Goal: Task Accomplishment & Management: Use online tool/utility

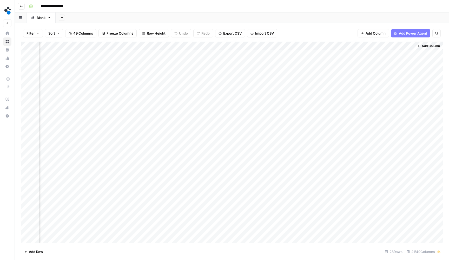
scroll to position [0, 631]
click at [92, 29] on button "49 Columns" at bounding box center [80, 33] width 31 height 8
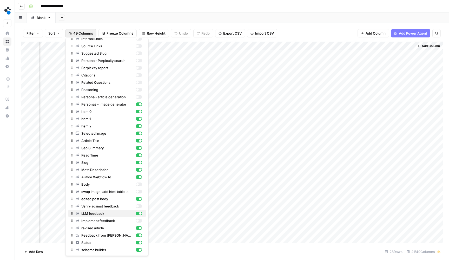
scroll to position [156, 0]
click at [138, 208] on div "button" at bounding box center [138, 206] width 6 height 4
click at [138, 220] on div "button" at bounding box center [137, 220] width 3 height 3
click at [303, 27] on div "Filter Sort 49 Columns Freeze Columns Row Height Undo Redo Export CSV Import CS…" at bounding box center [232, 33] width 422 height 17
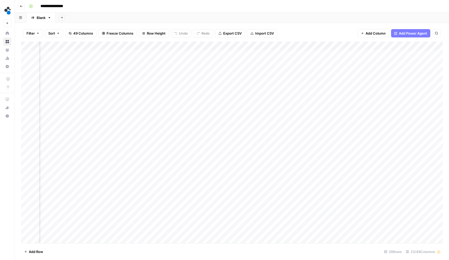
click at [230, 158] on div "Add Column" at bounding box center [232, 143] width 422 height 202
click at [227, 168] on div "Add Column" at bounding box center [232, 143] width 422 height 202
click at [227, 176] on div "Add Column" at bounding box center [232, 143] width 422 height 202
click at [226, 186] on div "Add Column" at bounding box center [232, 143] width 422 height 202
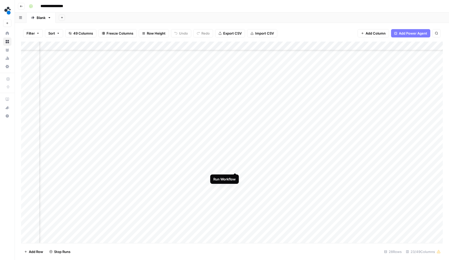
click at [234, 167] on div "Add Column" at bounding box center [232, 143] width 422 height 202
click at [224, 143] on div "Add Column" at bounding box center [232, 143] width 422 height 202
click at [222, 149] on div "Add Column" at bounding box center [232, 143] width 422 height 202
click at [221, 157] on div "Add Column" at bounding box center [232, 143] width 422 height 202
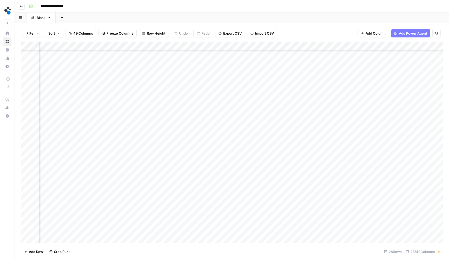
click at [217, 168] on div "Add Column" at bounding box center [232, 143] width 422 height 202
click at [217, 176] on div "Add Column" at bounding box center [232, 143] width 422 height 202
click at [216, 184] on div "Add Column" at bounding box center [232, 143] width 422 height 202
click at [219, 169] on div "Add Column" at bounding box center [232, 143] width 422 height 202
click at [214, 197] on div "Add Column" at bounding box center [232, 143] width 422 height 202
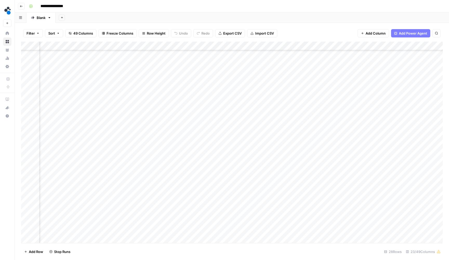
click at [213, 203] on div "Add Column" at bounding box center [232, 143] width 422 height 202
click at [215, 212] on div "Add Column" at bounding box center [232, 143] width 422 height 202
click at [214, 225] on div "Add Column" at bounding box center [232, 143] width 422 height 202
click at [214, 229] on div "Add Column" at bounding box center [232, 143] width 422 height 202
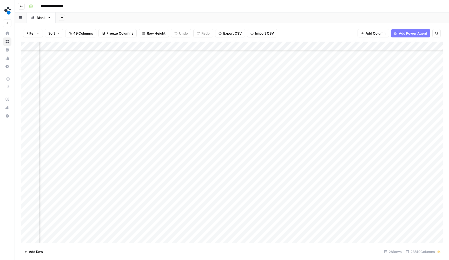
click at [255, 99] on div "Add Column" at bounding box center [232, 143] width 422 height 202
click at [255, 107] on div "Add Column" at bounding box center [232, 143] width 422 height 202
click at [254, 115] on div "Add Column" at bounding box center [232, 143] width 422 height 202
click at [254, 126] on div "Add Column" at bounding box center [232, 143] width 422 height 202
click at [254, 131] on div "Add Column" at bounding box center [232, 143] width 422 height 202
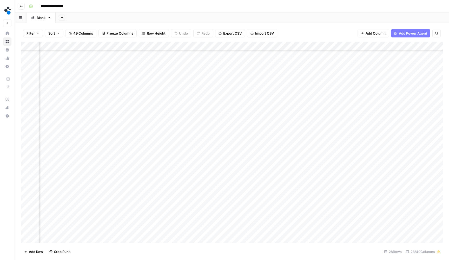
click at [254, 142] on div "Add Column" at bounding box center [232, 143] width 422 height 202
click at [256, 153] on div "Add Column" at bounding box center [232, 143] width 422 height 202
click at [256, 158] on div "Add Column" at bounding box center [232, 143] width 422 height 202
click at [256, 167] on div "Add Column" at bounding box center [232, 143] width 422 height 202
click at [255, 181] on div "Add Column" at bounding box center [232, 143] width 422 height 202
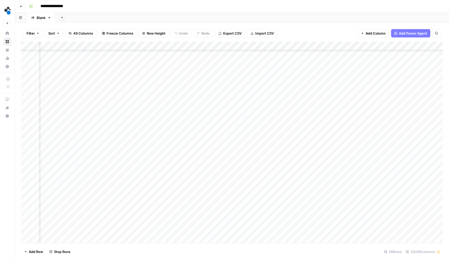
click at [255, 186] on div "Add Column" at bounding box center [232, 143] width 422 height 202
click at [255, 197] on div "Add Column" at bounding box center [232, 143] width 422 height 202
click at [255, 203] on div "Add Column" at bounding box center [232, 143] width 422 height 202
click at [255, 210] on div "Add Column" at bounding box center [232, 143] width 422 height 202
click at [255, 222] on div "Add Column" at bounding box center [232, 143] width 422 height 202
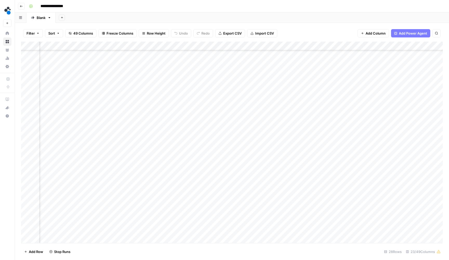
click at [255, 229] on div "Add Column" at bounding box center [232, 143] width 422 height 202
click at [275, 220] on div "Add Column" at bounding box center [232, 143] width 422 height 202
click at [166, 44] on div "Add Column" at bounding box center [232, 143] width 422 height 202
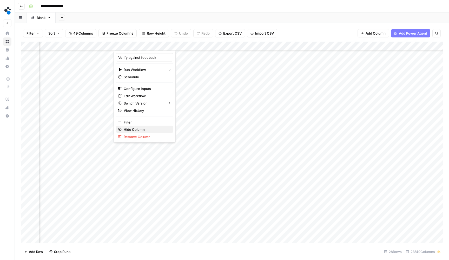
click at [143, 127] on span "Hide Column" at bounding box center [146, 129] width 45 height 5
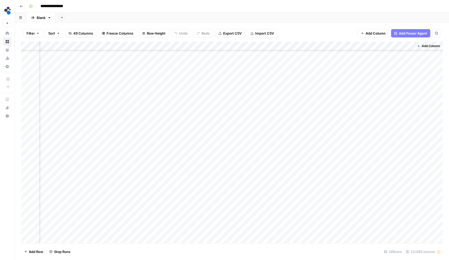
click at [380, 46] on div "Add Column" at bounding box center [232, 143] width 422 height 202
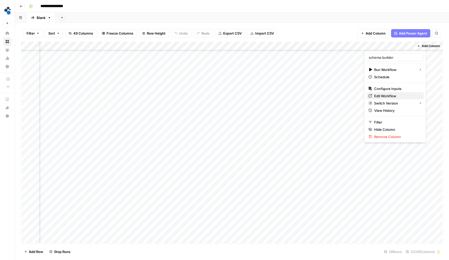
click at [384, 95] on span "Edit Workflow" at bounding box center [396, 95] width 45 height 5
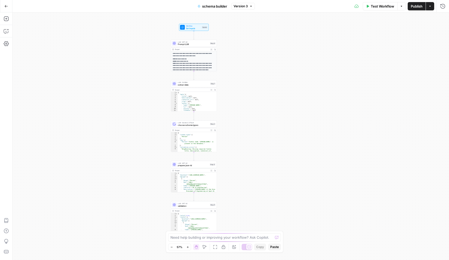
drag, startPoint x: 328, startPoint y: 60, endPoint x: 291, endPoint y: 60, distance: 36.9
click at [291, 60] on div "**********" at bounding box center [230, 135] width 437 height 247
click at [252, 4] on button "Version 3" at bounding box center [243, 6] width 24 height 7
click at [274, 79] on div "**********" at bounding box center [230, 135] width 437 height 247
click at [199, 47] on div "**********" at bounding box center [194, 55] width 46 height 31
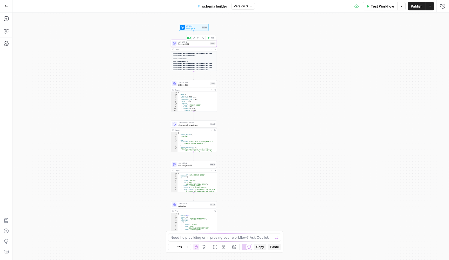
click at [199, 44] on span "Prompt LLM" at bounding box center [193, 44] width 31 height 3
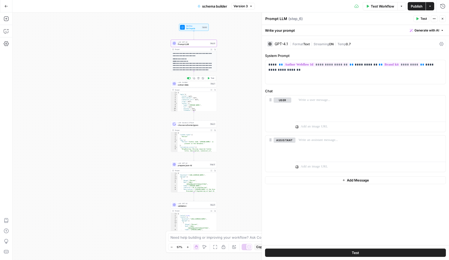
click at [193, 84] on span "extract data" at bounding box center [193, 84] width 31 height 3
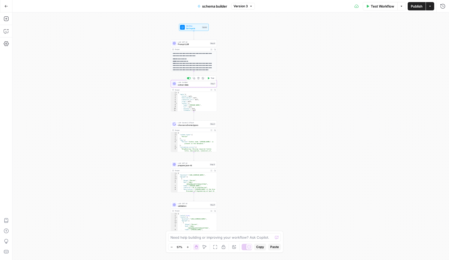
type textarea "extract data"
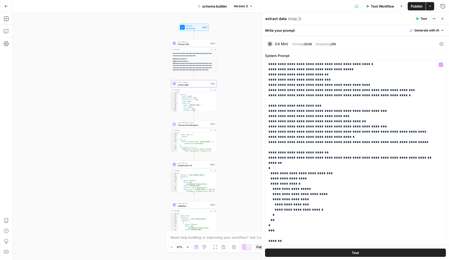
scroll to position [47, 0]
click at [192, 127] on div "LLM · Gemini 2.5 Flash choose schema types Step 2 Copy step Delete step Add Not…" at bounding box center [194, 123] width 46 height 7
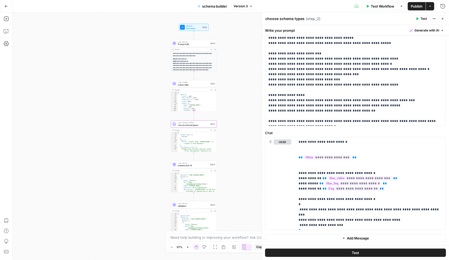
scroll to position [139, 0]
click at [193, 166] on span "prepare json-ld" at bounding box center [193, 165] width 31 height 3
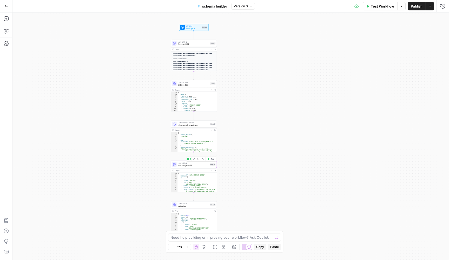
type textarea "prepare json-ld"
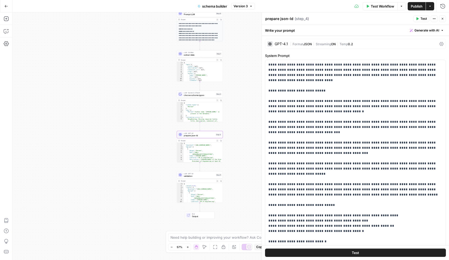
click at [195, 176] on span "validation" at bounding box center [199, 175] width 31 height 3
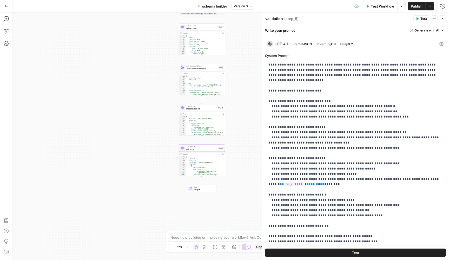
click at [6, 6] on icon "button" at bounding box center [6, 6] width 4 height 4
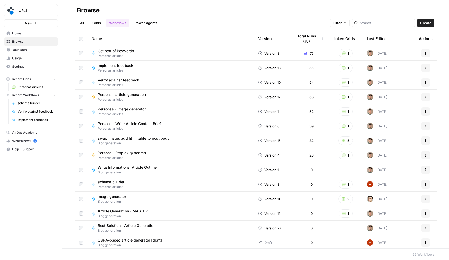
click at [41, 41] on span "Browse" at bounding box center [33, 41] width 43 height 5
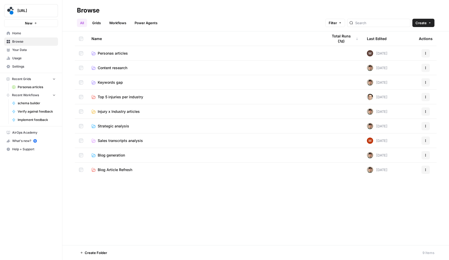
click at [106, 51] on span "Personas articles" at bounding box center [113, 53] width 30 height 5
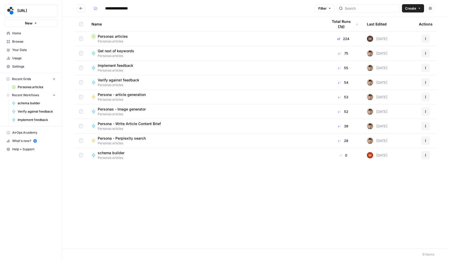
click at [124, 39] on span "Personas articles" at bounding box center [205, 41] width 228 height 5
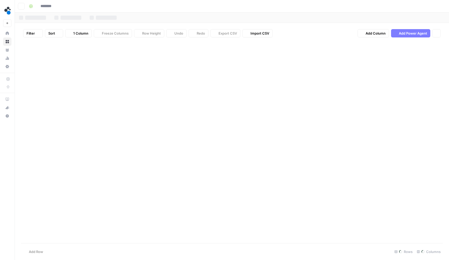
type input "**********"
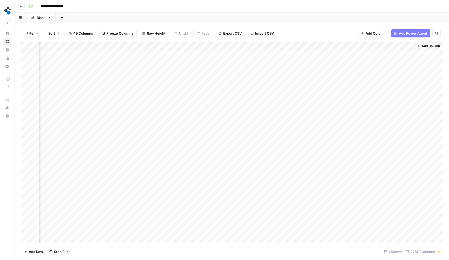
scroll to position [0, 689]
click at [385, 44] on div "Add Column" at bounding box center [232, 143] width 422 height 202
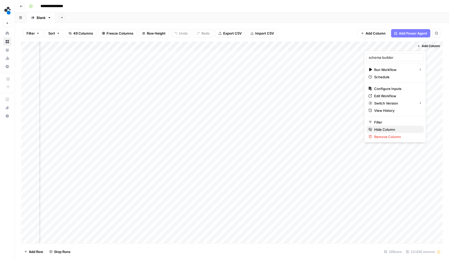
click at [383, 128] on span "Hide Column" at bounding box center [396, 129] width 45 height 5
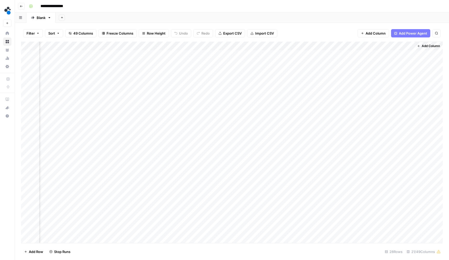
scroll to position [0, 639]
click at [309, 80] on div "Add Column" at bounding box center [232, 143] width 422 height 202
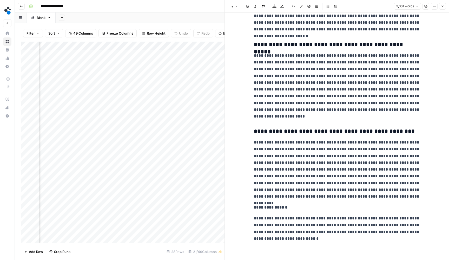
scroll to position [2885, 0]
click at [443, 5] on icon "button" at bounding box center [442, 6] width 3 height 3
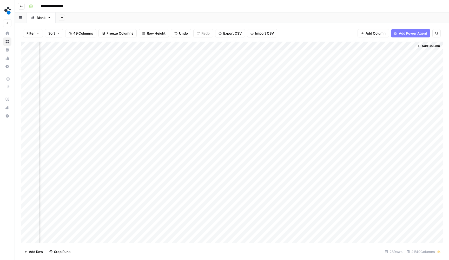
scroll to position [0, 633]
click at [321, 87] on div "Add Column" at bounding box center [232, 143] width 422 height 202
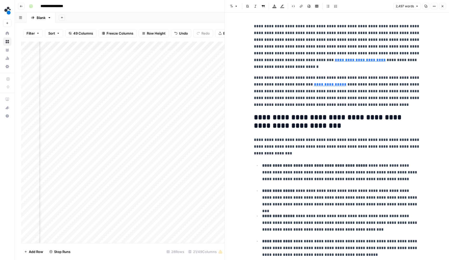
click at [442, 4] on button "Close" at bounding box center [442, 6] width 7 height 7
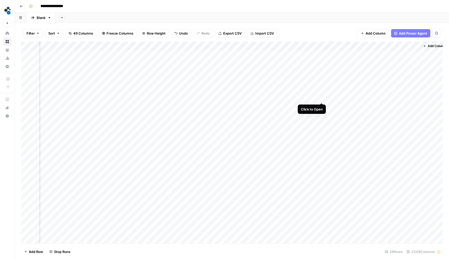
click at [321, 97] on div "Add Column" at bounding box center [232, 143] width 422 height 202
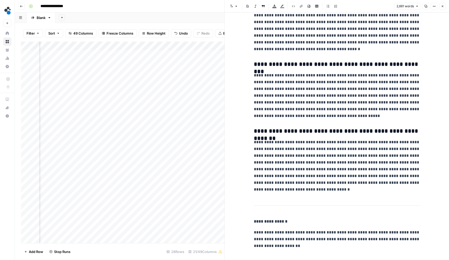
scroll to position [2806, 0]
click at [443, 6] on icon "button" at bounding box center [442, 6] width 3 height 3
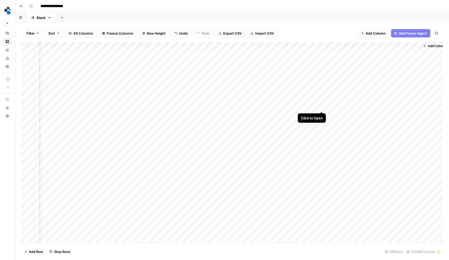
click at [324, 106] on div "Add Column" at bounding box center [232, 143] width 422 height 202
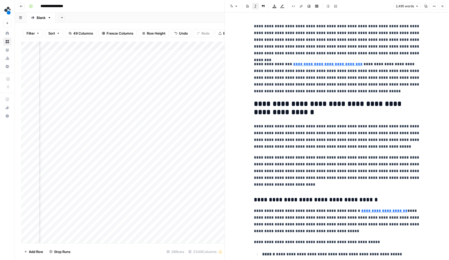
click at [442, 7] on icon "button" at bounding box center [442, 6] width 3 height 3
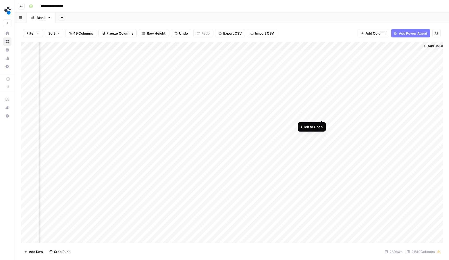
click at [322, 116] on div "Add Column" at bounding box center [232, 143] width 422 height 202
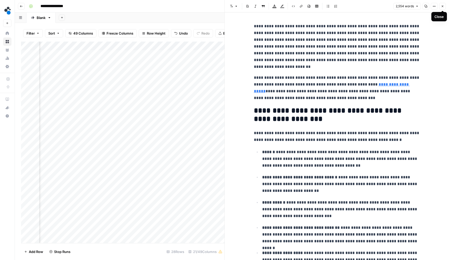
click at [441, 7] on button "Close" at bounding box center [442, 6] width 7 height 7
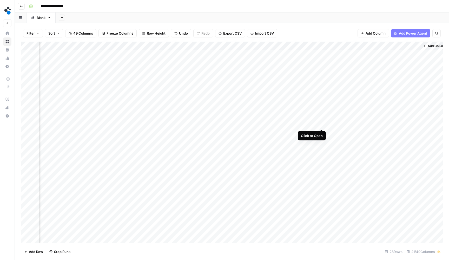
click at [321, 123] on div "Add Column" at bounding box center [232, 143] width 422 height 202
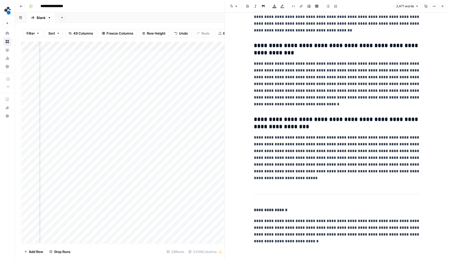
scroll to position [2530, 0]
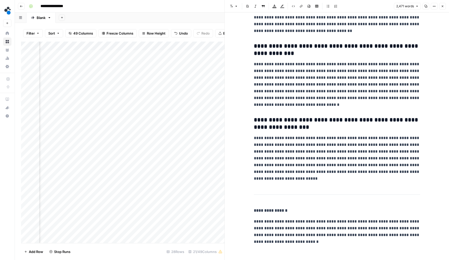
click at [441, 7] on icon "button" at bounding box center [442, 6] width 3 height 3
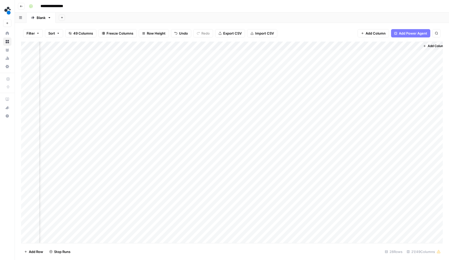
click at [324, 133] on div "Add Column" at bounding box center [232, 143] width 422 height 202
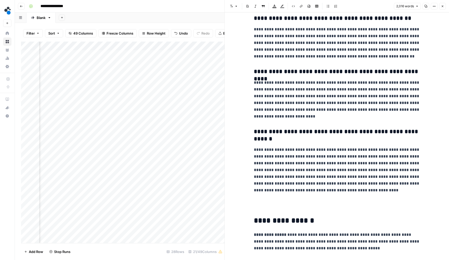
click at [444, 5] on button "Close" at bounding box center [442, 6] width 7 height 7
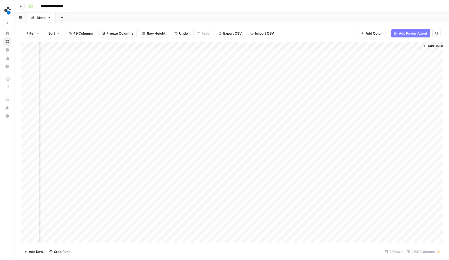
click at [323, 140] on div "Add Column" at bounding box center [232, 143] width 422 height 202
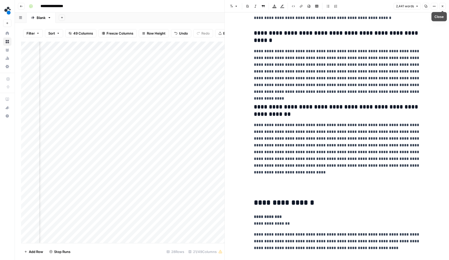
click at [441, 8] on button "Close" at bounding box center [442, 6] width 7 height 7
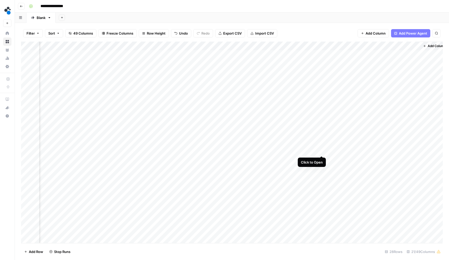
click at [323, 150] on div "Add Column" at bounding box center [232, 143] width 422 height 202
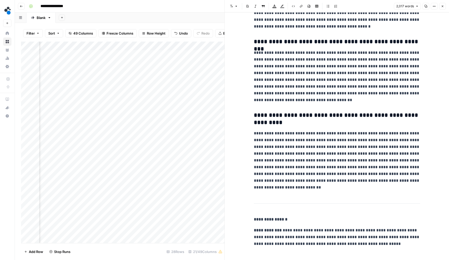
scroll to position [2073, 0]
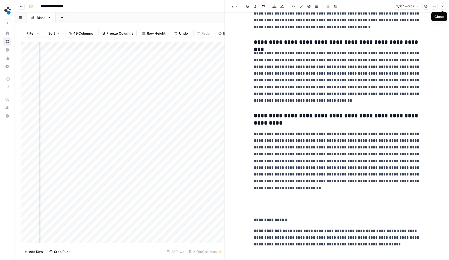
click at [441, 6] on icon "button" at bounding box center [442, 6] width 3 height 3
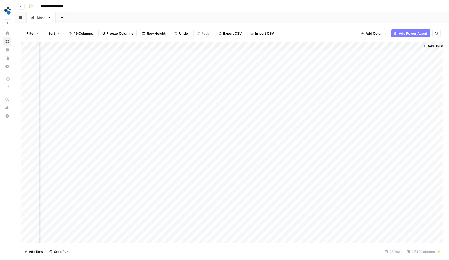
click at [323, 159] on div "Add Column" at bounding box center [232, 143] width 422 height 202
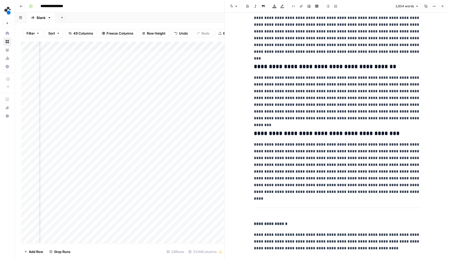
scroll to position [2834, 0]
click at [443, 4] on button "Close" at bounding box center [442, 6] width 7 height 7
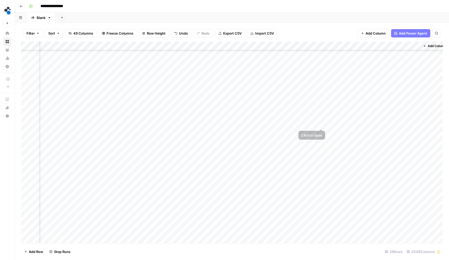
scroll to position [62, 633]
click at [322, 105] on div "Add Column" at bounding box center [232, 143] width 422 height 202
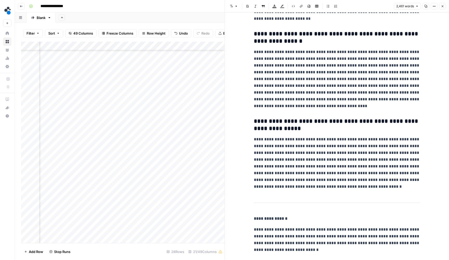
scroll to position [2737, 0]
click at [442, 6] on icon "button" at bounding box center [442, 6] width 3 height 3
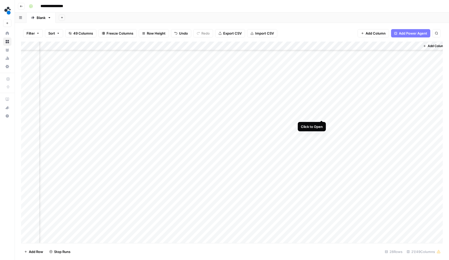
click at [323, 115] on div "Add Column" at bounding box center [232, 143] width 422 height 202
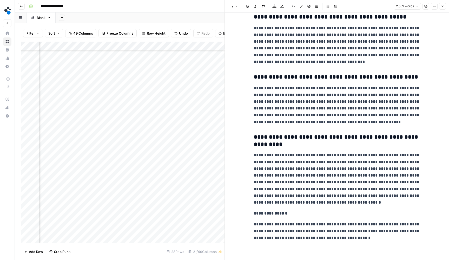
click at [445, 4] on button "Close" at bounding box center [442, 6] width 7 height 7
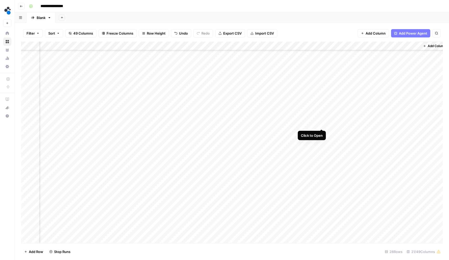
click at [322, 123] on div "Add Column" at bounding box center [232, 143] width 422 height 202
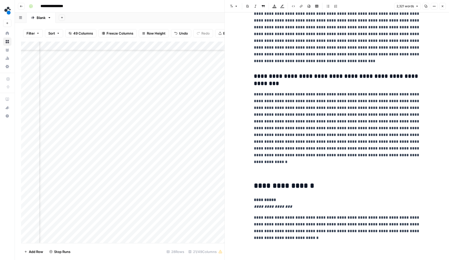
scroll to position [2008, 0]
click at [441, 6] on icon "button" at bounding box center [442, 6] width 3 height 3
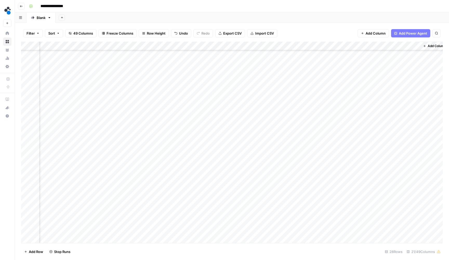
click at [322, 133] on div "Add Column" at bounding box center [232, 143] width 422 height 202
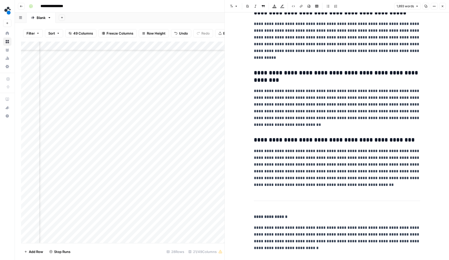
scroll to position [2312, 0]
click at [443, 5] on icon "button" at bounding box center [443, 6] width 2 height 2
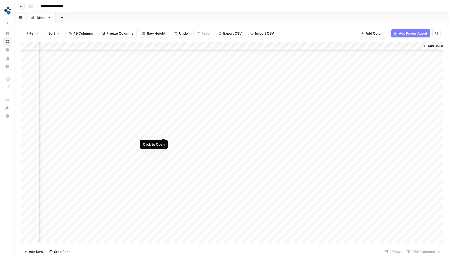
click at [165, 132] on div "Add Column" at bounding box center [232, 143] width 422 height 202
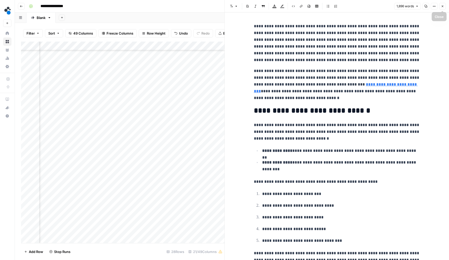
click at [441, 6] on icon "button" at bounding box center [442, 6] width 3 height 3
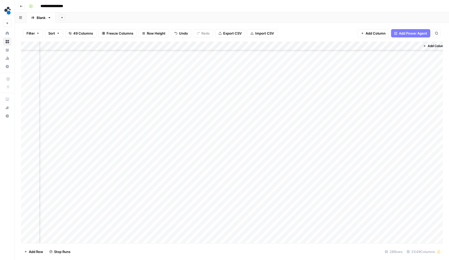
click at [322, 133] on div "Add Column" at bounding box center [232, 143] width 422 height 202
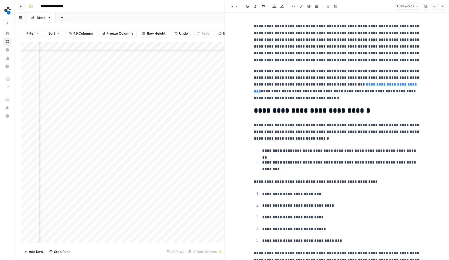
click at [443, 7] on icon "button" at bounding box center [442, 6] width 3 height 3
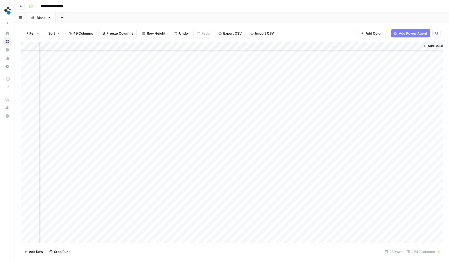
click at [393, 134] on div "Add Column" at bounding box center [232, 143] width 422 height 202
click at [393, 132] on div "Add Column" at bounding box center [232, 143] width 422 height 202
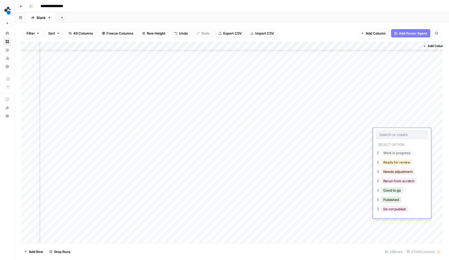
click at [393, 163] on button "Ready for review" at bounding box center [396, 162] width 31 height 6
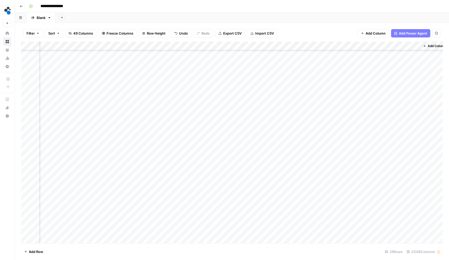
click at [394, 122] on div "Add Column" at bounding box center [232, 143] width 422 height 202
click at [393, 122] on div "Add Column" at bounding box center [232, 143] width 422 height 202
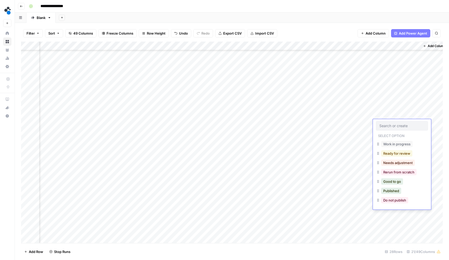
click at [393, 154] on button "Ready for review" at bounding box center [396, 153] width 31 height 6
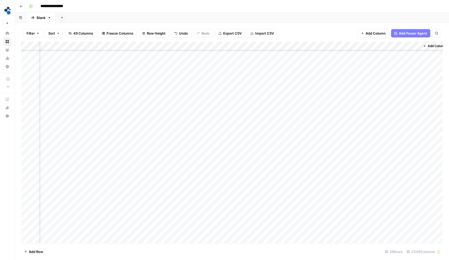
click at [393, 117] on div "Add Column" at bounding box center [232, 143] width 422 height 202
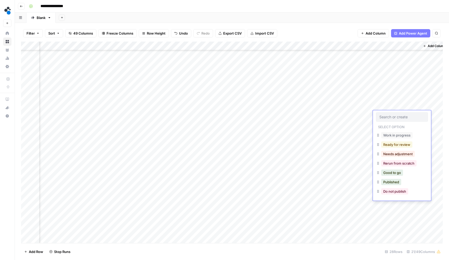
click at [391, 144] on button "Ready for review" at bounding box center [396, 144] width 31 height 6
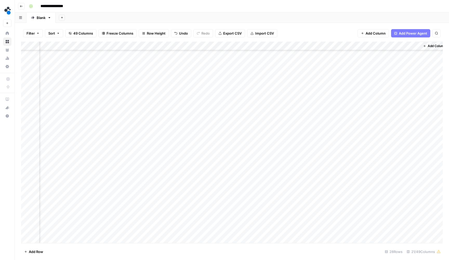
click at [393, 106] on div "Add Column" at bounding box center [232, 143] width 422 height 202
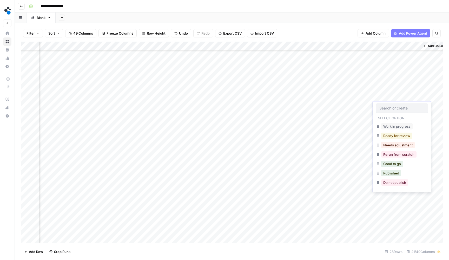
click at [393, 137] on button "Ready for review" at bounding box center [396, 136] width 31 height 6
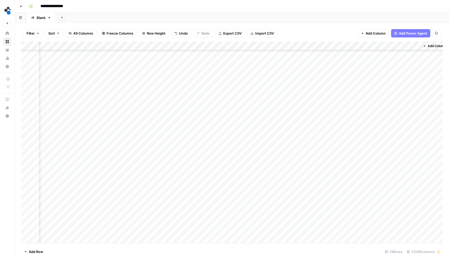
click at [393, 98] on div "Add Column" at bounding box center [232, 143] width 422 height 202
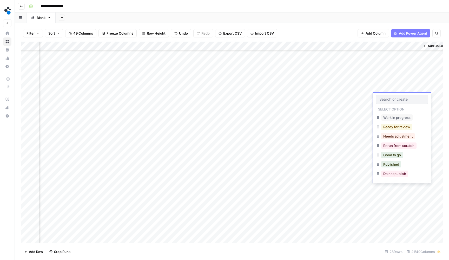
click at [394, 128] on button "Ready for review" at bounding box center [396, 127] width 31 height 6
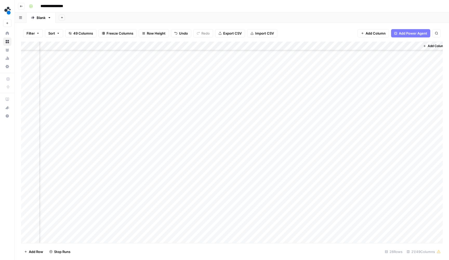
click at [266, 141] on div "Add Column" at bounding box center [232, 143] width 422 height 202
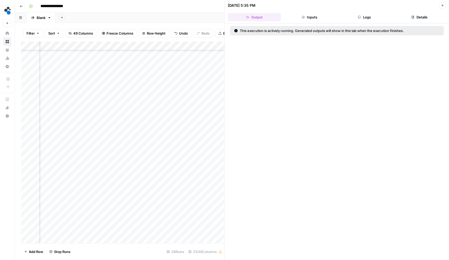
click at [366, 19] on button "Logs" at bounding box center [364, 17] width 53 height 8
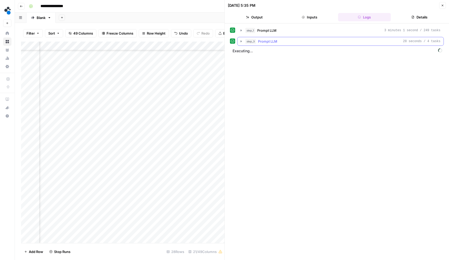
click at [242, 44] on button "step_3 Prompt LLM 28 seconds / 4 tasks" at bounding box center [341, 41] width 206 height 8
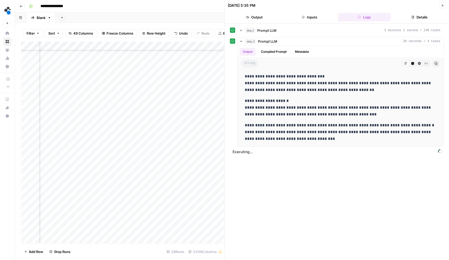
click at [440, 7] on button "Close" at bounding box center [442, 5] width 7 height 7
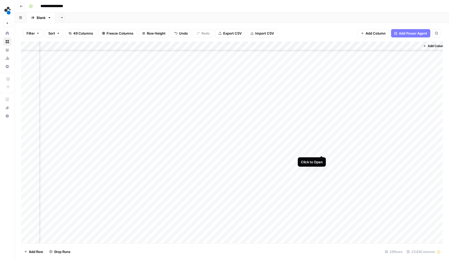
click at [322, 150] on div "Add Column" at bounding box center [232, 143] width 422 height 202
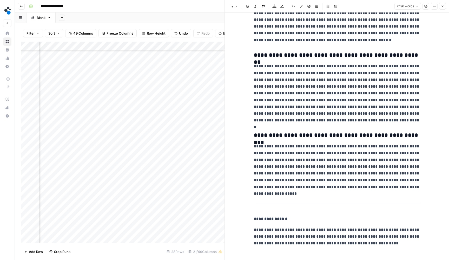
click at [443, 6] on icon "button" at bounding box center [442, 6] width 3 height 3
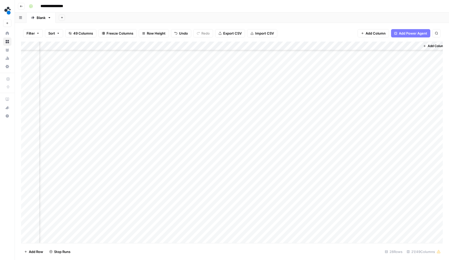
click at [383, 149] on div "Add Column" at bounding box center [232, 143] width 422 height 202
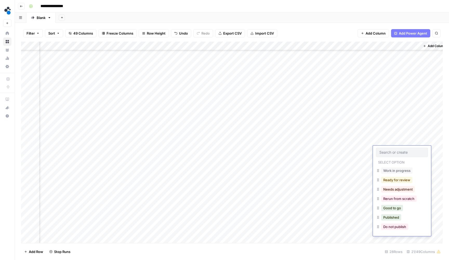
click at [390, 181] on button "Ready for review" at bounding box center [396, 180] width 31 height 6
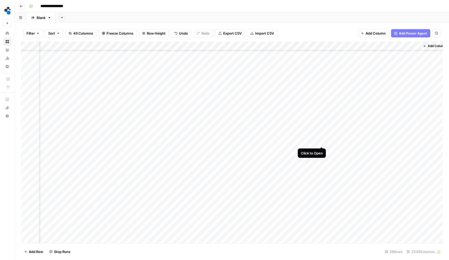
click at [320, 140] on div "Add Column" at bounding box center [232, 143] width 422 height 202
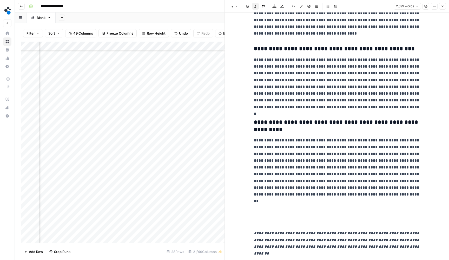
click at [440, 4] on button "Close" at bounding box center [442, 6] width 7 height 7
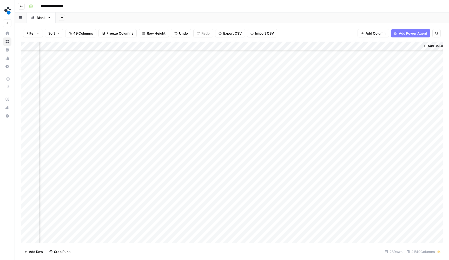
click at [385, 138] on div "Add Column" at bounding box center [232, 143] width 422 height 202
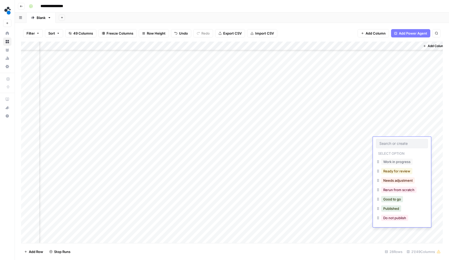
click at [392, 171] on button "Ready for review" at bounding box center [396, 171] width 31 height 6
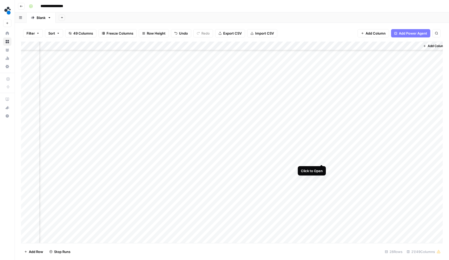
click at [321, 160] on div "Add Column" at bounding box center [232, 143] width 422 height 202
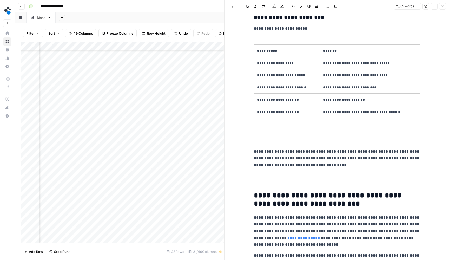
scroll to position [3581, 0]
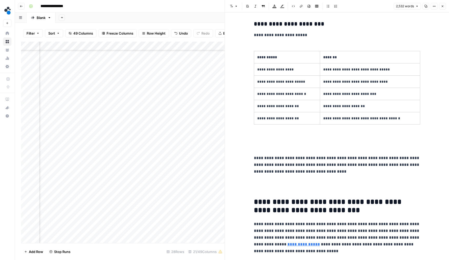
click at [442, 5] on icon "button" at bounding box center [442, 6] width 3 height 3
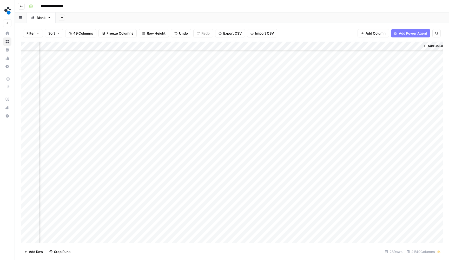
click at [393, 161] on div "Add Column" at bounding box center [232, 143] width 422 height 202
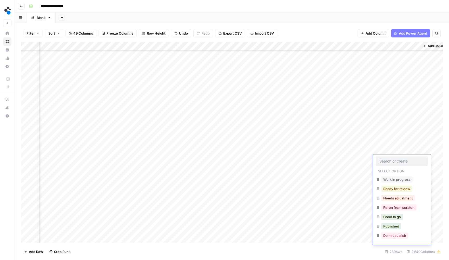
click at [395, 188] on button "Ready for review" at bounding box center [396, 189] width 31 height 6
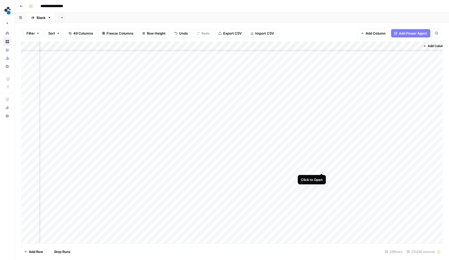
click at [322, 169] on div "Add Column" at bounding box center [232, 143] width 422 height 202
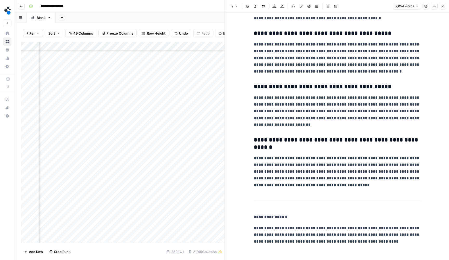
scroll to position [2288, 0]
click at [439, 6] on button "Close" at bounding box center [442, 6] width 7 height 7
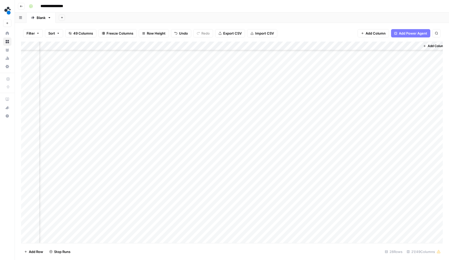
click at [390, 170] on div "Add Column" at bounding box center [232, 143] width 422 height 202
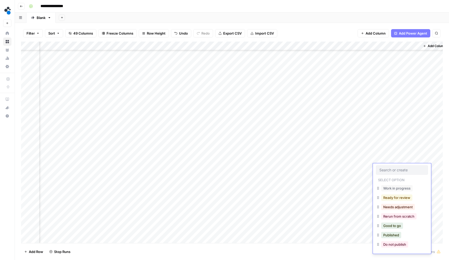
click at [392, 196] on button "Ready for review" at bounding box center [396, 197] width 31 height 6
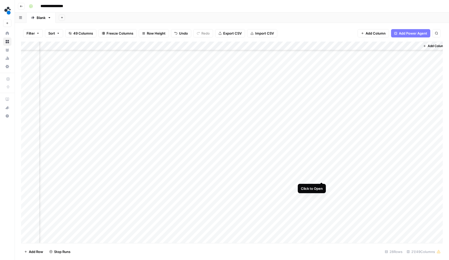
click at [320, 177] on div "Add Column" at bounding box center [232, 143] width 422 height 202
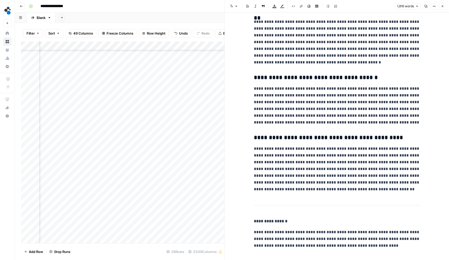
scroll to position [2011, 0]
click at [444, 6] on icon "button" at bounding box center [442, 6] width 3 height 3
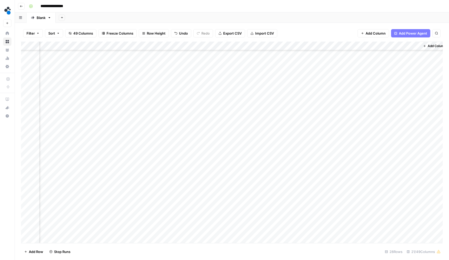
click at [382, 177] on div "Add Column" at bounding box center [232, 143] width 422 height 202
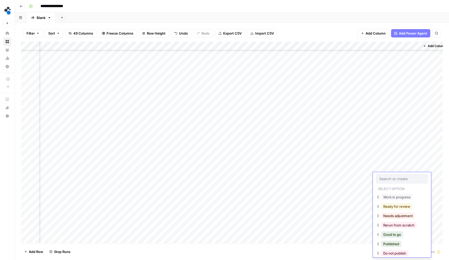
click at [389, 205] on button "Ready for review" at bounding box center [396, 206] width 31 height 6
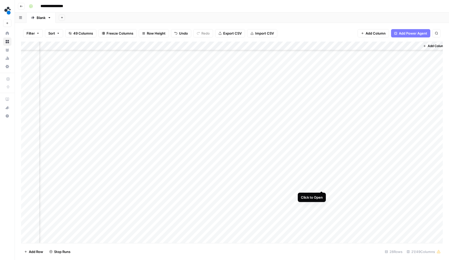
click at [321, 185] on div "Add Column" at bounding box center [232, 143] width 422 height 202
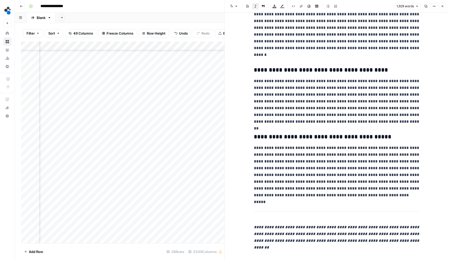
click at [440, 8] on button "Close" at bounding box center [442, 6] width 7 height 7
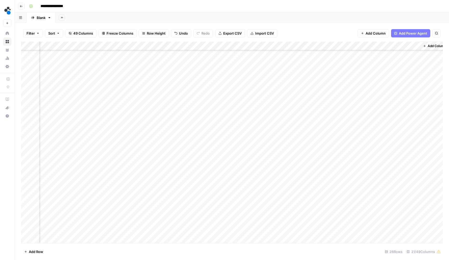
click at [386, 185] on div "Add Column" at bounding box center [232, 143] width 422 height 202
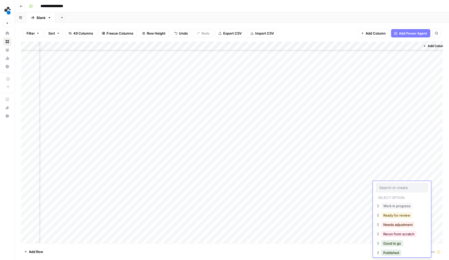
click at [391, 215] on button "Ready for review" at bounding box center [396, 215] width 31 height 6
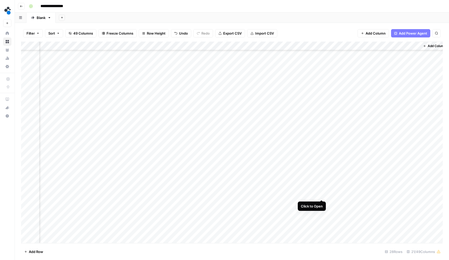
click at [321, 194] on div "Add Column" at bounding box center [232, 143] width 422 height 202
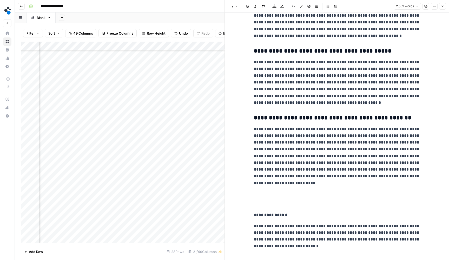
scroll to position [2465, 0]
click at [444, 8] on button "Close" at bounding box center [442, 6] width 7 height 7
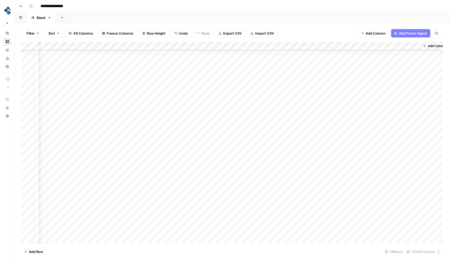
click at [386, 196] on div "Add Column" at bounding box center [232, 143] width 422 height 202
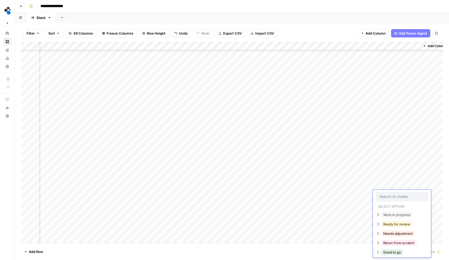
click at [388, 225] on button "Ready for review" at bounding box center [396, 224] width 31 height 6
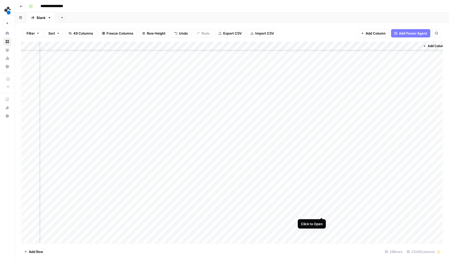
click at [320, 213] on div "Add Column" at bounding box center [232, 143] width 422 height 202
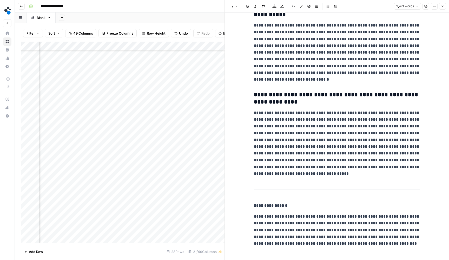
click at [443, 7] on icon "button" at bounding box center [442, 6] width 3 height 3
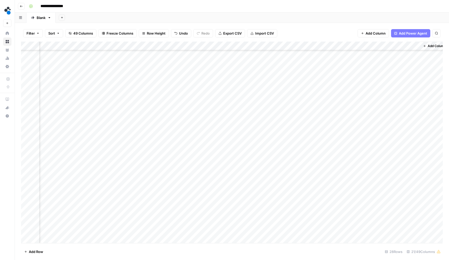
click at [379, 208] on div "Add Column" at bounding box center [232, 143] width 422 height 202
click at [387, 242] on button "Ready for review" at bounding box center [396, 242] width 31 height 6
click at [321, 204] on div "Add Column" at bounding box center [232, 143] width 422 height 202
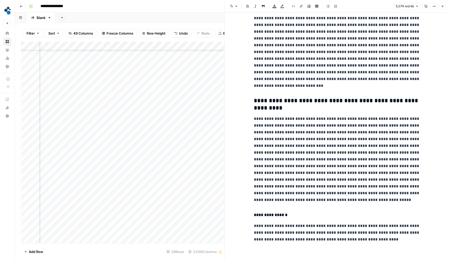
click at [444, 8] on button "Close" at bounding box center [442, 6] width 7 height 7
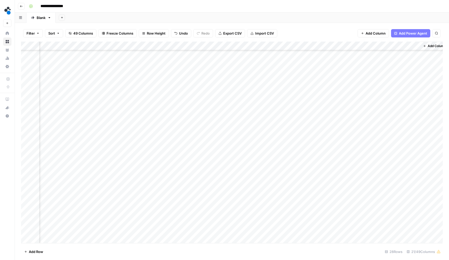
click at [165, 203] on div "Add Column" at bounding box center [232, 143] width 422 height 202
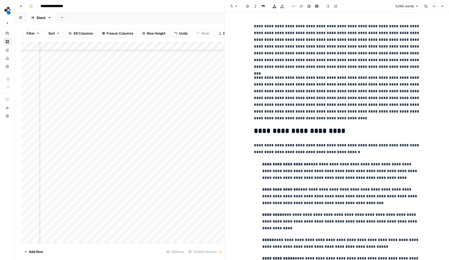
click at [441, 5] on button "Close" at bounding box center [442, 6] width 7 height 7
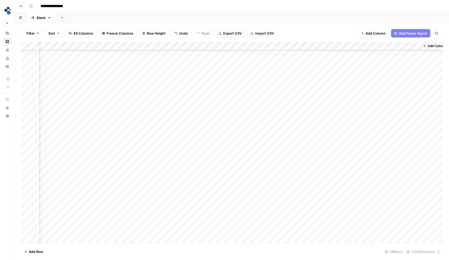
click at [396, 203] on div "Add Column" at bounding box center [232, 143] width 422 height 202
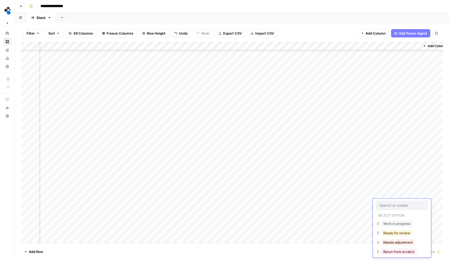
click at [391, 234] on button "Ready for review" at bounding box center [396, 233] width 31 height 6
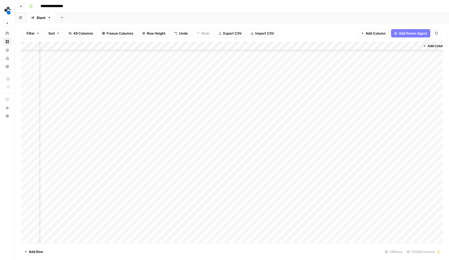
click at [387, 222] on div "Add Column" at bounding box center [232, 143] width 422 height 202
click at [369, 203] on div "Add Column" at bounding box center [232, 143] width 422 height 202
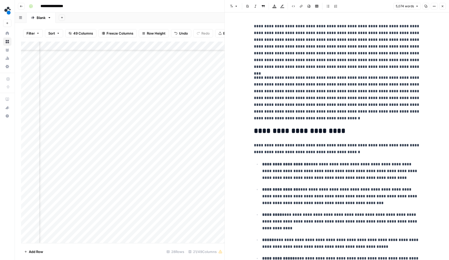
click at [444, 8] on button "Close" at bounding box center [442, 6] width 7 height 7
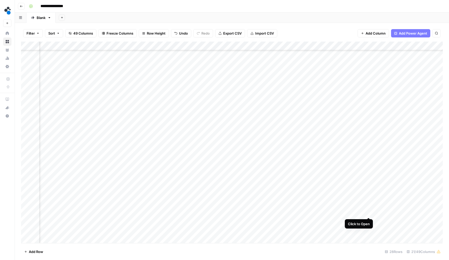
click at [369, 213] on div "Add Column" at bounding box center [232, 143] width 422 height 202
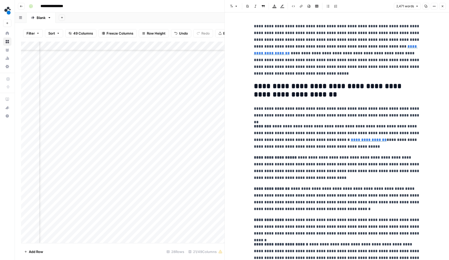
click at [444, 8] on button "Close" at bounding box center [442, 6] width 7 height 7
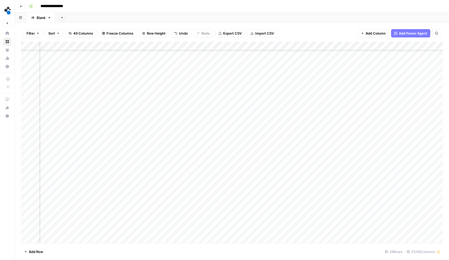
scroll to position [62, 207]
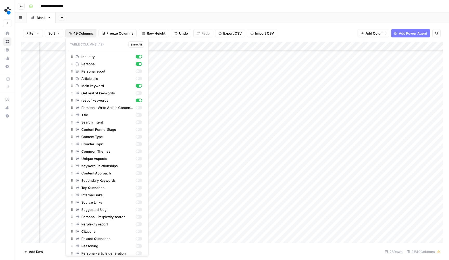
click at [89, 33] on span "49 Columns" at bounding box center [83, 33] width 20 height 5
click at [138, 137] on div "button" at bounding box center [137, 136] width 3 height 3
click at [141, 137] on div "button" at bounding box center [140, 136] width 3 height 3
click at [283, 19] on div "Add Sheet" at bounding box center [252, 17] width 393 height 10
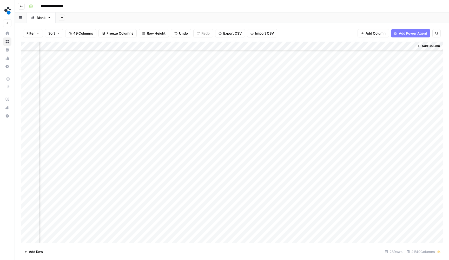
scroll to position [62, 639]
click at [314, 229] on div "Add Column" at bounding box center [232, 143] width 422 height 202
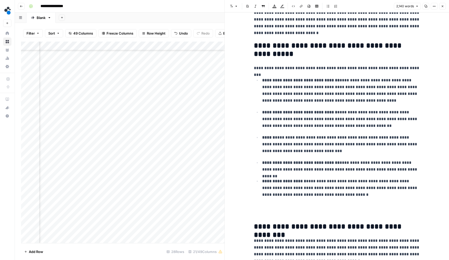
scroll to position [103, 0]
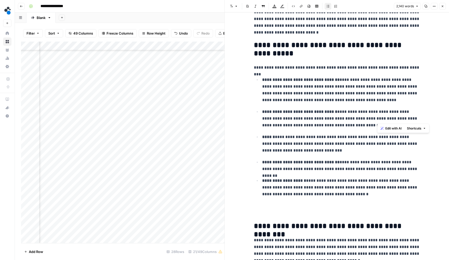
drag, startPoint x: 414, startPoint y: 119, endPoint x: 377, endPoint y: 121, distance: 36.9
click at [377, 121] on p "**********" at bounding box center [341, 118] width 158 height 21
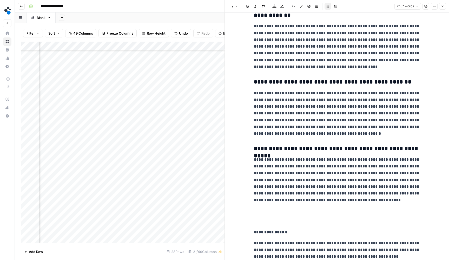
scroll to position [2771, 0]
click at [443, 6] on icon "button" at bounding box center [442, 6] width 3 height 3
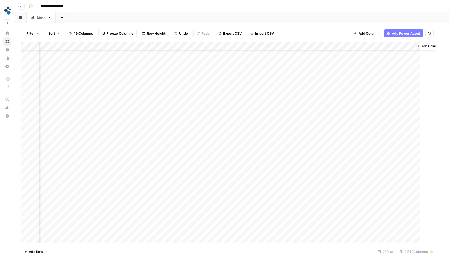
scroll to position [62, 633]
click at [380, 229] on div "Add Column" at bounding box center [232, 143] width 422 height 202
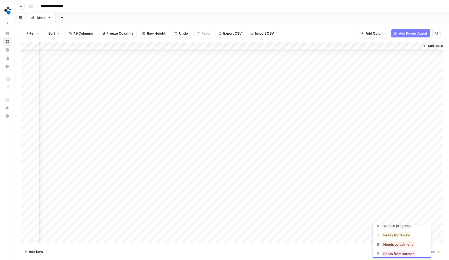
scroll to position [30, 0]
click at [393, 232] on button "Ready for review" at bounding box center [396, 229] width 31 height 6
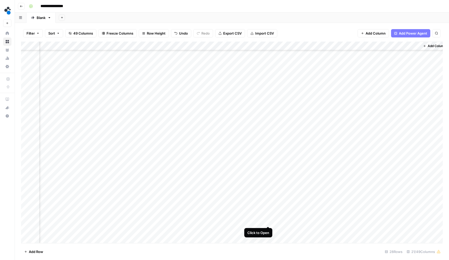
click at [266, 222] on div "Add Column" at bounding box center [232, 143] width 422 height 202
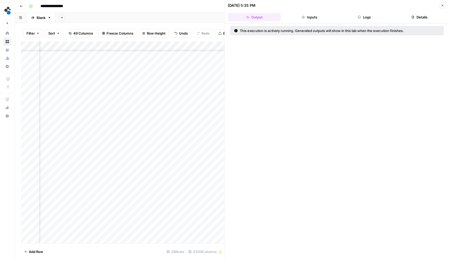
click at [381, 22] on header "08/20/25 at 5:35 PM Close Output Inputs Logs Details" at bounding box center [337, 11] width 224 height 23
click at [363, 17] on button "Logs" at bounding box center [364, 17] width 53 height 8
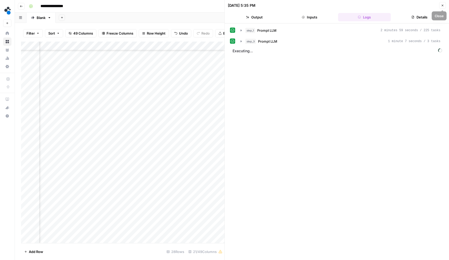
click at [441, 7] on button "Close" at bounding box center [442, 5] width 7 height 7
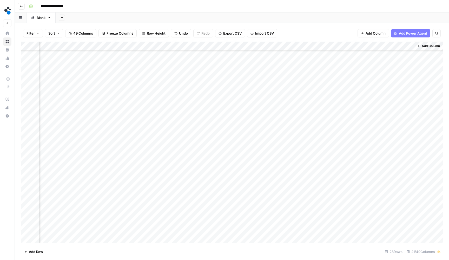
scroll to position [62, 639]
click at [314, 220] on div "Add Column" at bounding box center [232, 143] width 422 height 202
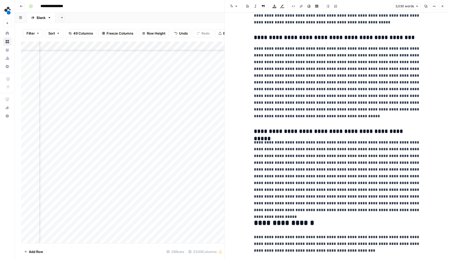
scroll to position [2978, 0]
click at [445, 6] on button "Close" at bounding box center [442, 6] width 7 height 7
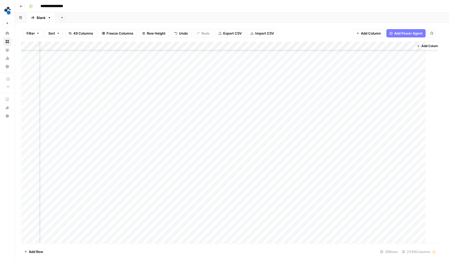
scroll to position [62, 633]
click at [395, 223] on div "Add Column" at bounding box center [232, 143] width 422 height 202
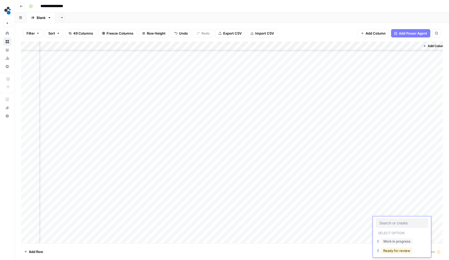
click at [391, 249] on button "Ready for review" at bounding box center [396, 250] width 31 height 6
click at [300, 28] on div "Filter Sort 49 Columns Freeze Columns Row Height Undo Redo Export CSV Import CS…" at bounding box center [232, 33] width 422 height 17
click at [259, 44] on div "Add Column" at bounding box center [232, 143] width 422 height 202
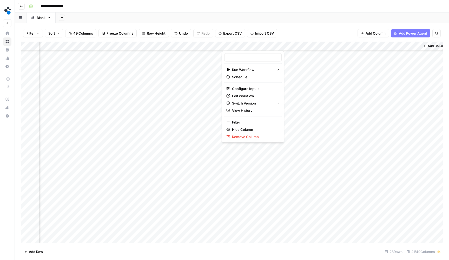
type input "Implement feedback"
click at [243, 127] on span "Hide Column" at bounding box center [254, 129] width 45 height 5
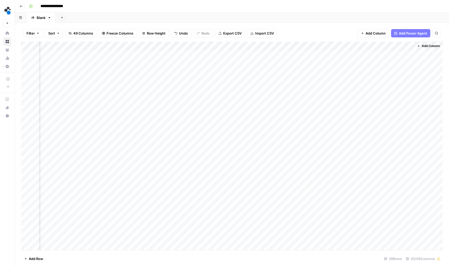
scroll to position [0, 582]
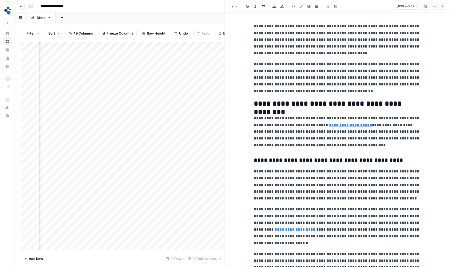
click at [443, 3] on button "Close" at bounding box center [442, 6] width 7 height 7
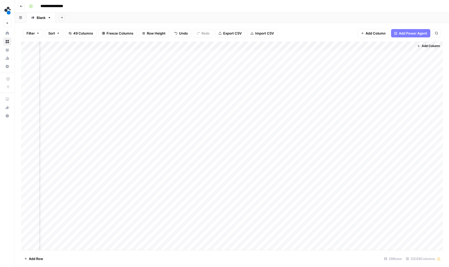
scroll to position [0, 582]
